Goal: Check status: Check status

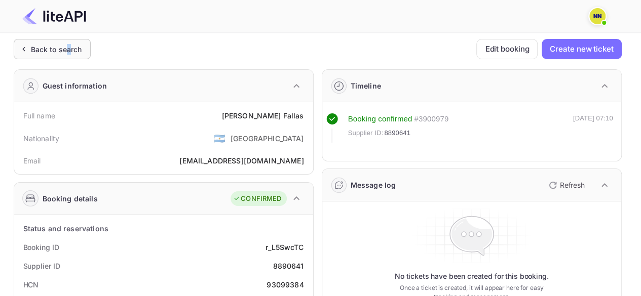
click at [69, 43] on div "Back to search" at bounding box center [52, 49] width 77 height 20
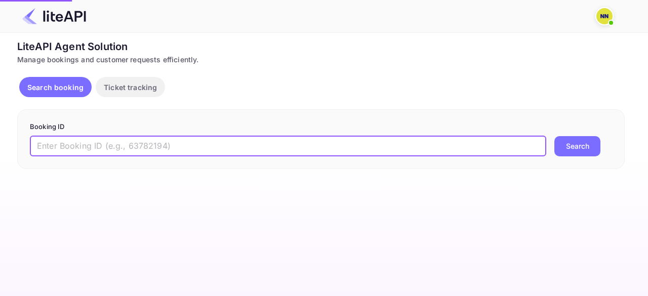
click at [254, 147] on input "text" at bounding box center [288, 146] width 517 height 20
paste input "8918233"
type input "8918233"
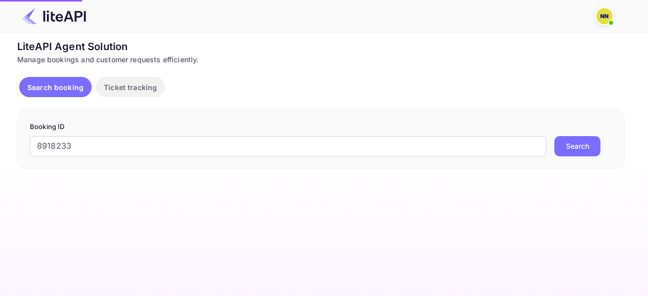
click at [560, 143] on button "Search" at bounding box center [578, 146] width 46 height 20
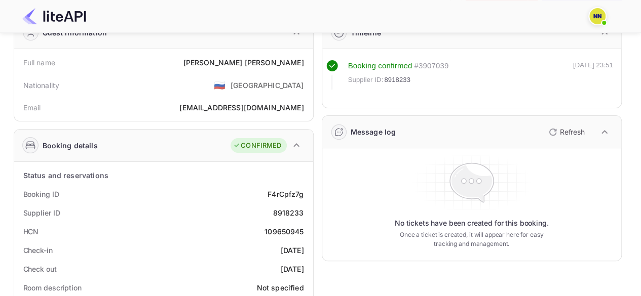
scroll to position [101, 0]
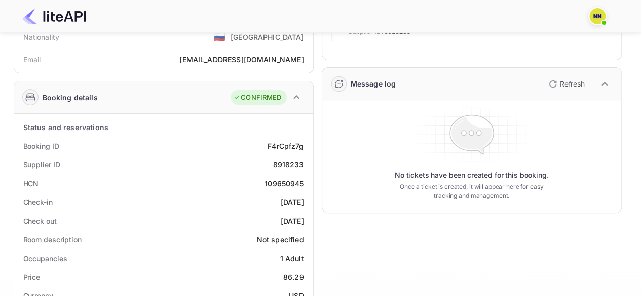
click at [281, 186] on div "109650945" at bounding box center [283, 183] width 39 height 11
copy div "109650945"
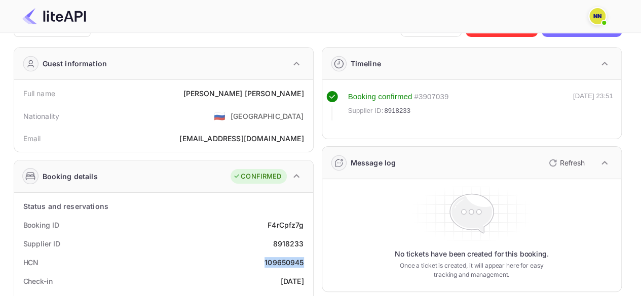
scroll to position [0, 0]
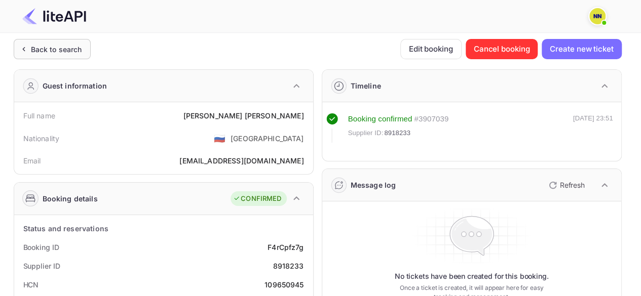
click at [60, 45] on div "Back to search" at bounding box center [56, 49] width 51 height 11
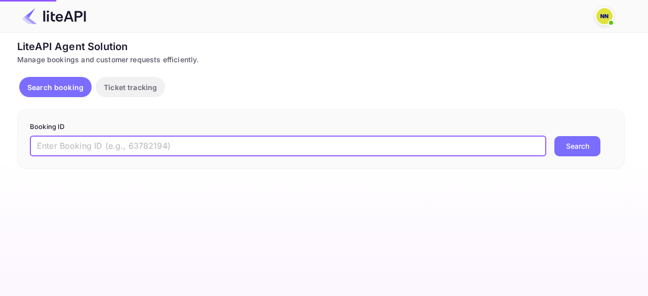
click at [82, 141] on input "text" at bounding box center [288, 146] width 517 height 20
paste input "8863026"
type input "8863026"
drag, startPoint x: 580, startPoint y: 144, endPoint x: 557, endPoint y: 124, distance: 30.9
click at [577, 143] on button "Search" at bounding box center [578, 146] width 46 height 20
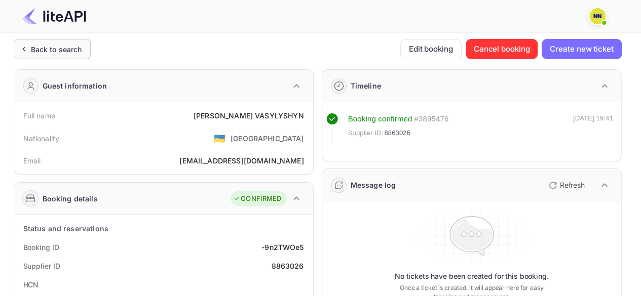
click at [55, 53] on div "Back to search" at bounding box center [56, 49] width 51 height 11
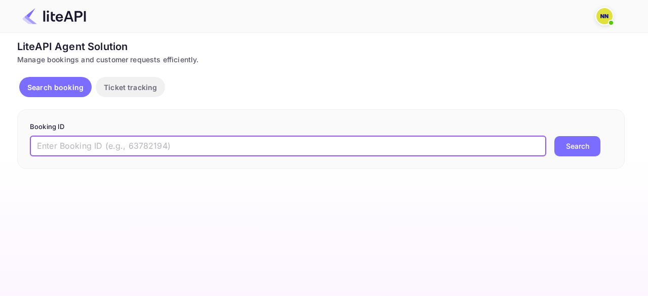
click at [96, 139] on input "text" at bounding box center [288, 146] width 517 height 20
paste input "8911390"
type input "8911390"
click at [570, 145] on button "Search" at bounding box center [578, 146] width 46 height 20
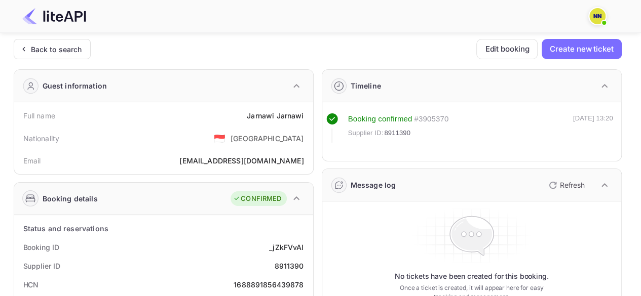
scroll to position [152, 0]
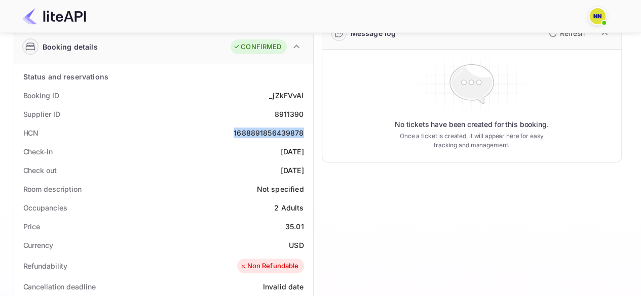
drag, startPoint x: 234, startPoint y: 134, endPoint x: 306, endPoint y: 133, distance: 71.9
click at [306, 133] on div "HCN 1688891856439878" at bounding box center [163, 133] width 291 height 19
copy div "1688891856439878"
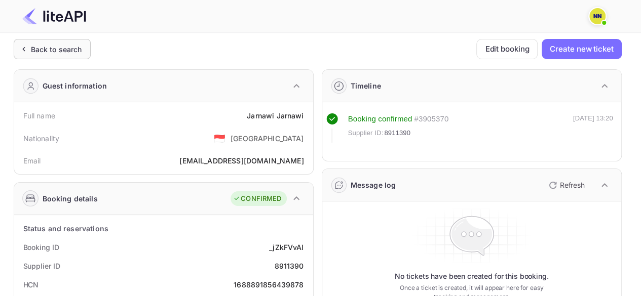
click at [48, 52] on div "Back to search" at bounding box center [56, 49] width 51 height 11
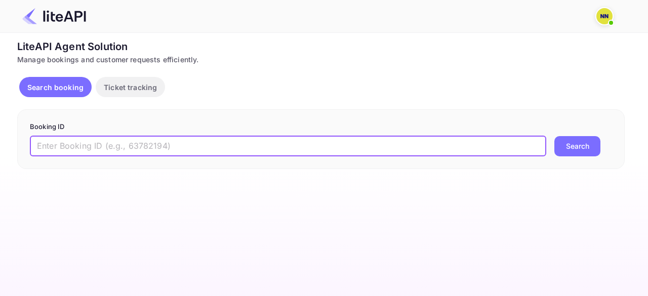
click at [93, 150] on input "text" at bounding box center [288, 146] width 517 height 20
paste input "8911939"
type input "8911939"
click at [574, 147] on button "Search" at bounding box center [578, 146] width 46 height 20
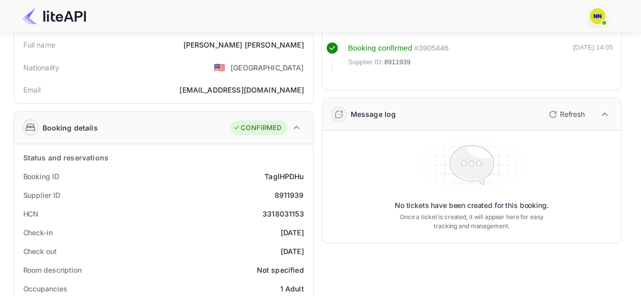
scroll to position [101, 0]
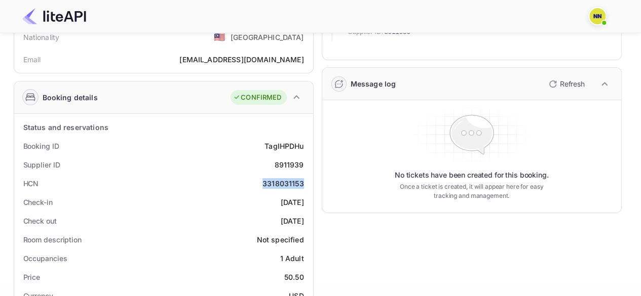
drag, startPoint x: 258, startPoint y: 185, endPoint x: 306, endPoint y: 187, distance: 47.6
click at [306, 187] on div "HCN 3318031153" at bounding box center [163, 183] width 291 height 19
copy div "3318031153"
